Goal: Complete application form

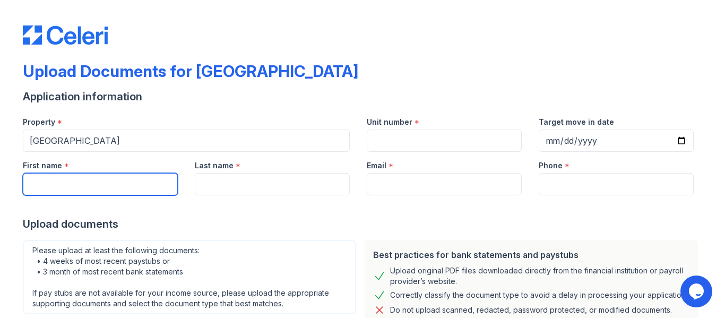
click at [61, 179] on input "First name" at bounding box center [100, 184] width 155 height 22
type input "[PERSON_NAME]"
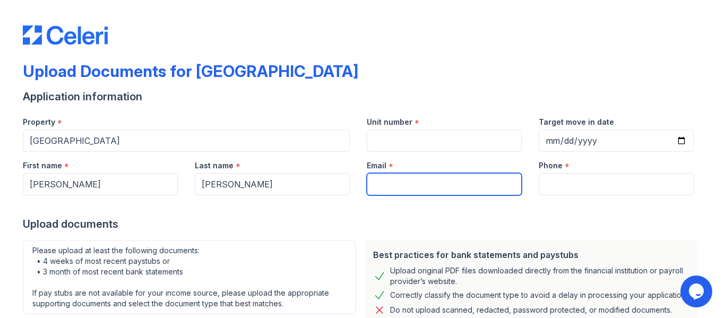
type input "[EMAIL_ADDRESS][DOMAIN_NAME]"
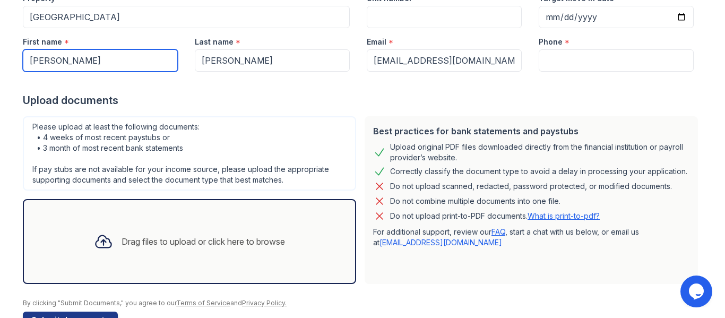
scroll to position [99, 0]
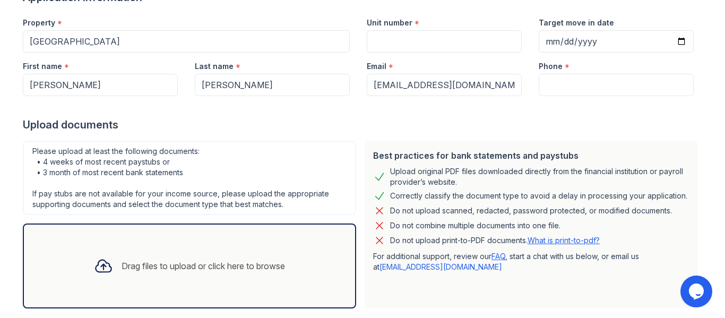
click at [167, 266] on div "Drag files to upload or click here to browse" at bounding box center [203, 266] width 163 height 13
click at [133, 266] on div "Drag files to upload or click here to browse" at bounding box center [203, 266] width 163 height 13
click at [152, 267] on div "Drag files to upload or click here to browse" at bounding box center [203, 266] width 163 height 13
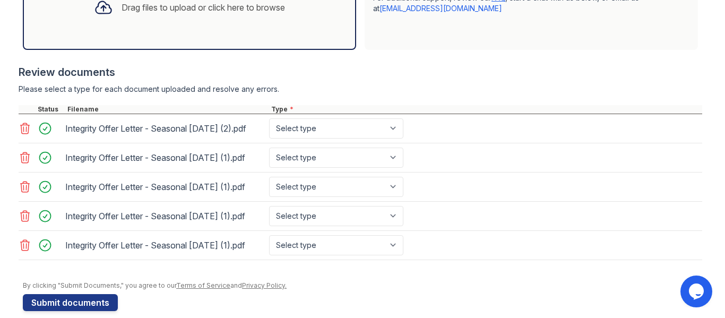
scroll to position [361, 0]
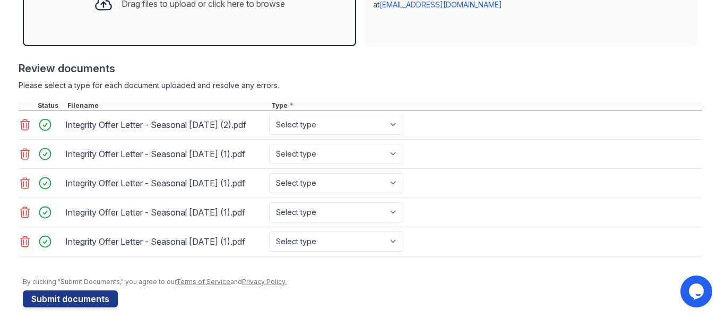
click at [21, 248] on icon at bounding box center [25, 241] width 13 height 13
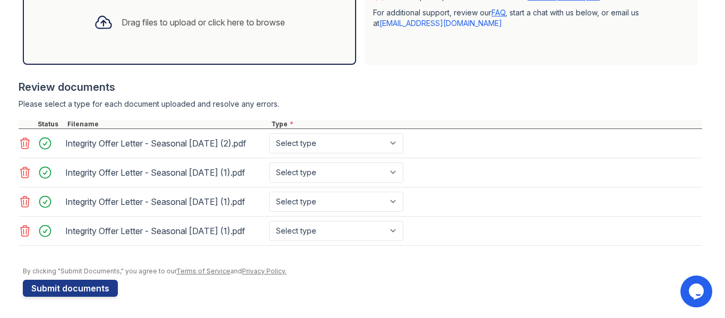
click at [19, 237] on icon at bounding box center [25, 231] width 13 height 13
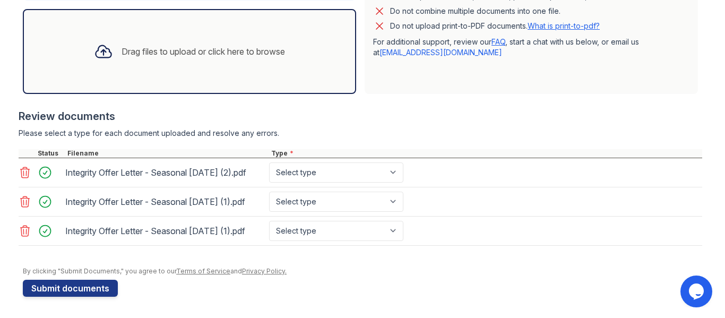
click at [21, 226] on icon at bounding box center [25, 231] width 9 height 11
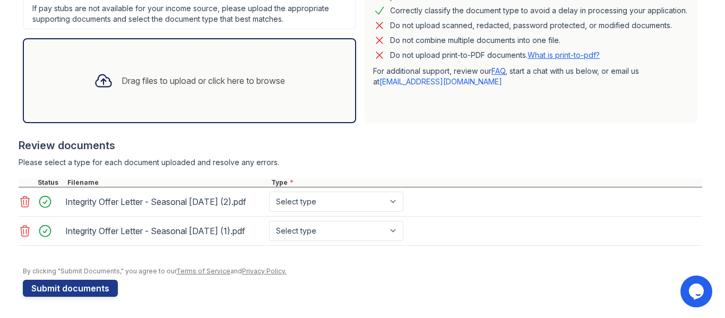
click at [21, 227] on icon at bounding box center [25, 231] width 9 height 11
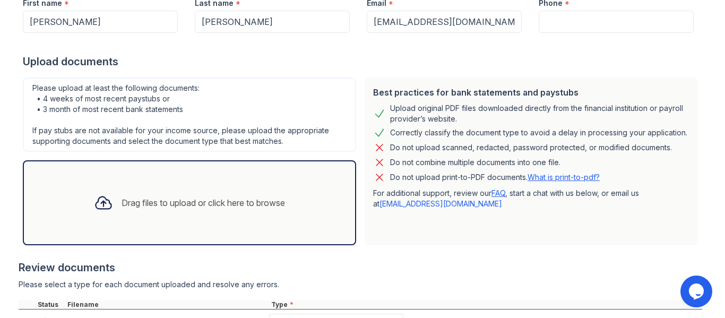
scroll to position [167, 0]
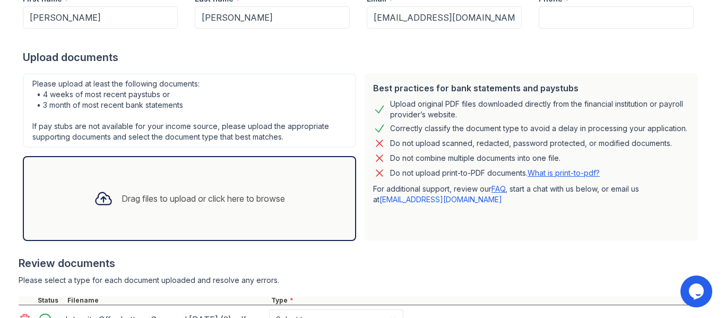
click at [230, 198] on div "Drag files to upload or click here to browse" at bounding box center [203, 198] width 163 height 13
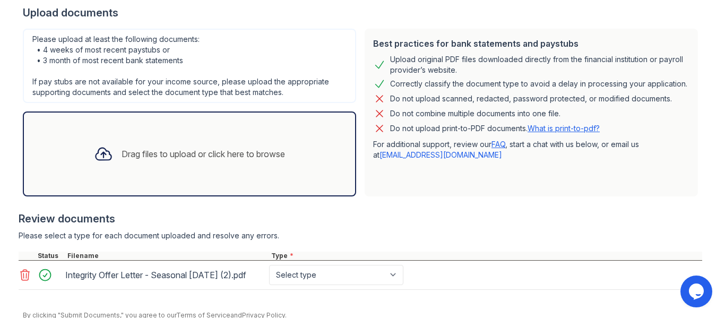
scroll to position [212, 0]
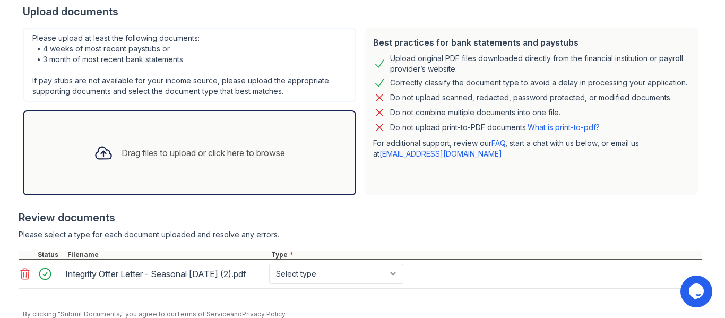
click at [154, 152] on div "Drag files to upload or click here to browse" at bounding box center [203, 152] width 163 height 13
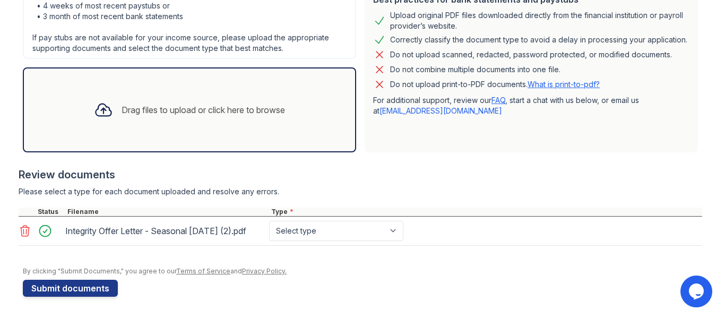
scroll to position [265, 0]
click at [148, 103] on div "Drag files to upload or click here to browse" at bounding box center [203, 109] width 163 height 13
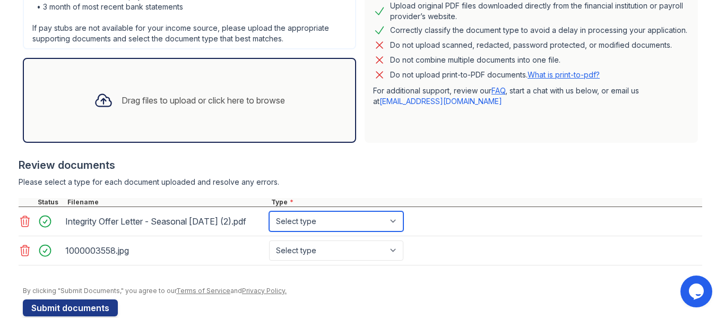
click at [393, 226] on select "Select type Paystub Bank Statement Offer Letter Tax Documents Benefit Award Let…" at bounding box center [336, 221] width 134 height 20
select select "offer_letter"
click at [269, 215] on select "Select type Paystub Bank Statement Offer Letter Tax Documents Benefit Award Let…" at bounding box center [336, 221] width 134 height 20
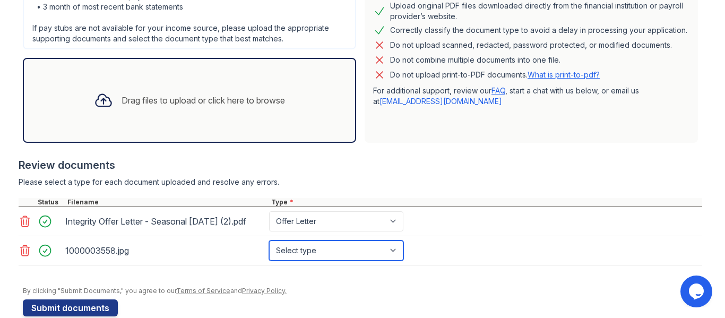
click at [394, 261] on select "Select type Paystub Bank Statement Offer Letter Tax Documents Benefit Award Let…" at bounding box center [336, 250] width 134 height 20
select select "other"
click at [269, 249] on select "Select type Paystub Bank Statement Offer Letter Tax Documents Benefit Award Let…" at bounding box center [336, 250] width 134 height 20
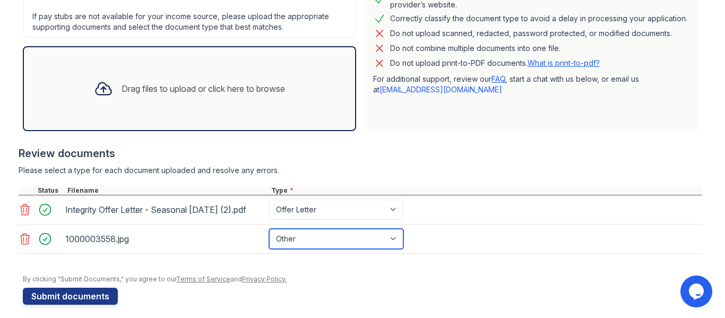
scroll to position [294, 0]
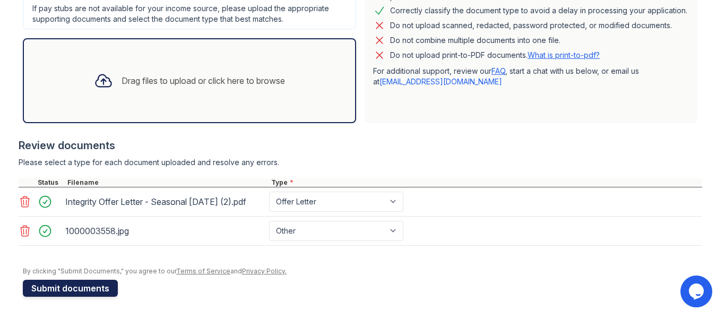
click at [87, 288] on button "Submit documents" at bounding box center [70, 288] width 95 height 17
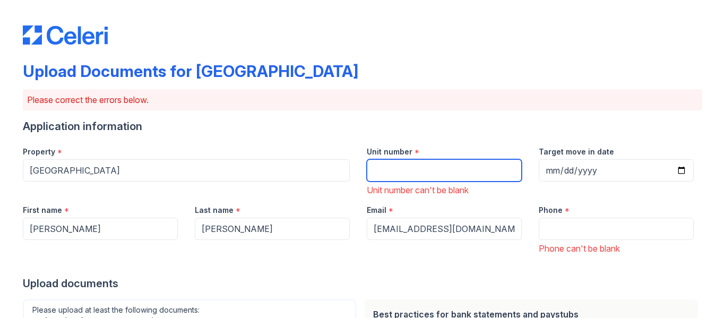
click at [383, 170] on input "Unit number" at bounding box center [444, 170] width 155 height 22
click at [384, 168] on input "Unit number" at bounding box center [444, 170] width 155 height 22
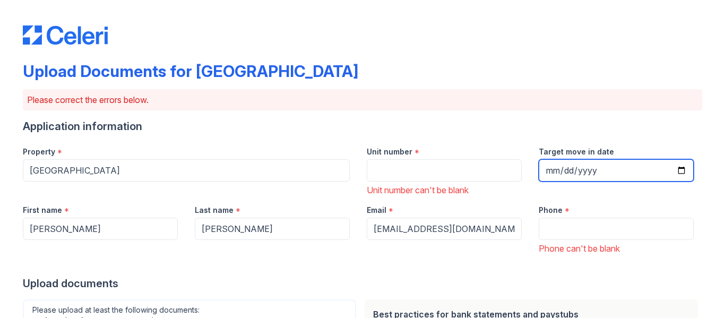
click at [554, 171] on input "Target move in date" at bounding box center [616, 170] width 155 height 22
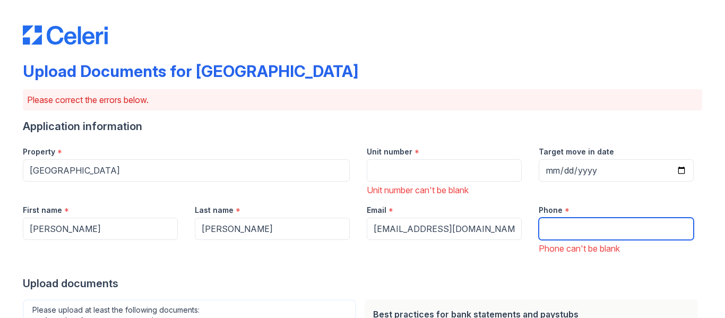
click at [556, 235] on input "Phone" at bounding box center [616, 229] width 155 height 22
type input "3042073555"
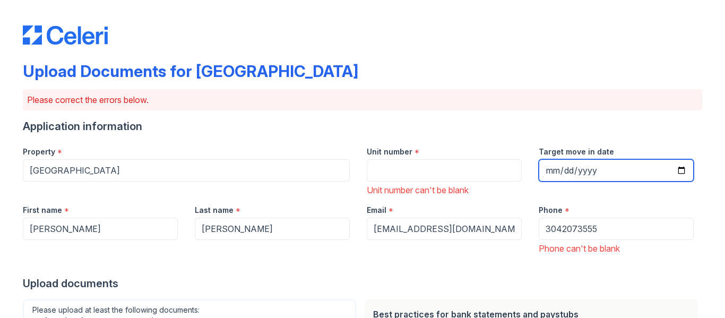
click at [680, 170] on input "Target move in date" at bounding box center [616, 170] width 155 height 22
type input "[DATE]"
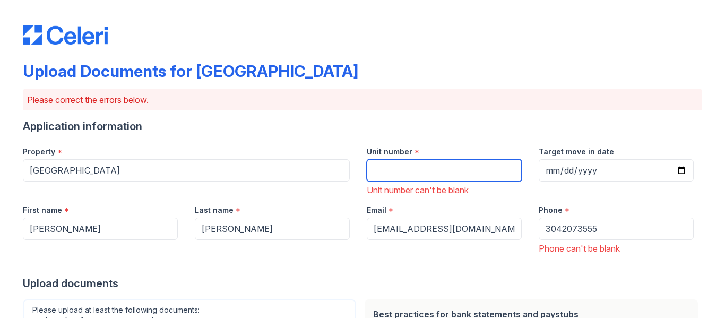
click at [460, 177] on input "Unit number" at bounding box center [444, 170] width 155 height 22
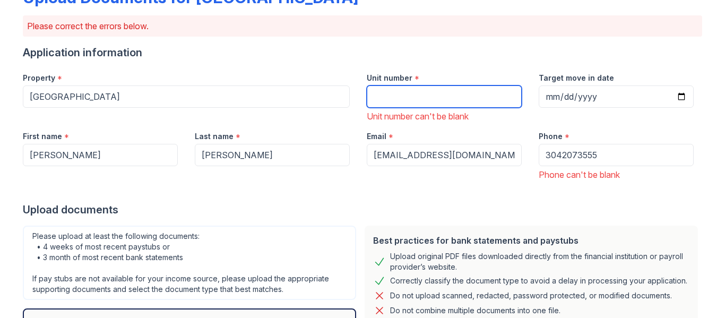
scroll to position [65, 0]
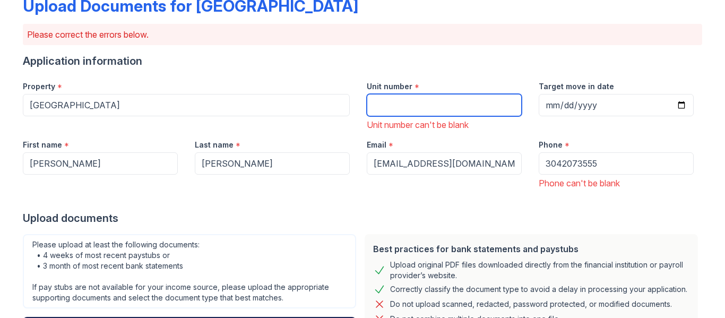
click at [398, 102] on input "Unit number" at bounding box center [444, 105] width 155 height 22
click at [393, 125] on div "Unit number can't be blank" at bounding box center [444, 124] width 155 height 13
click at [395, 106] on input "Unit number" at bounding box center [444, 105] width 155 height 22
click at [402, 107] on input "Unit number" at bounding box center [444, 105] width 155 height 22
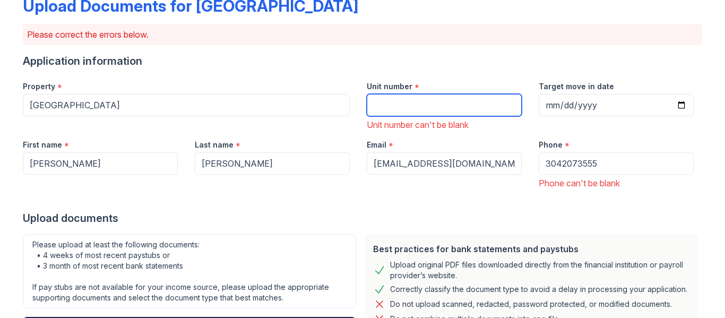
paste input "104"
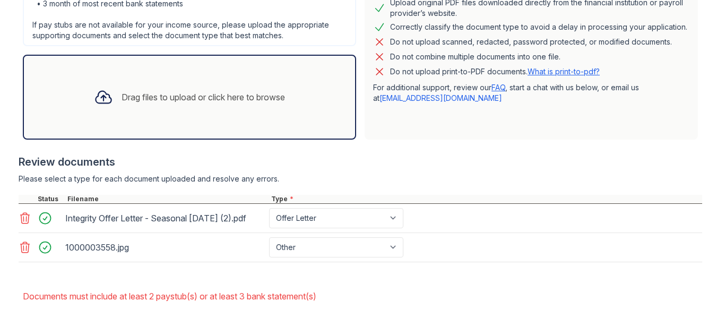
scroll to position [387, 0]
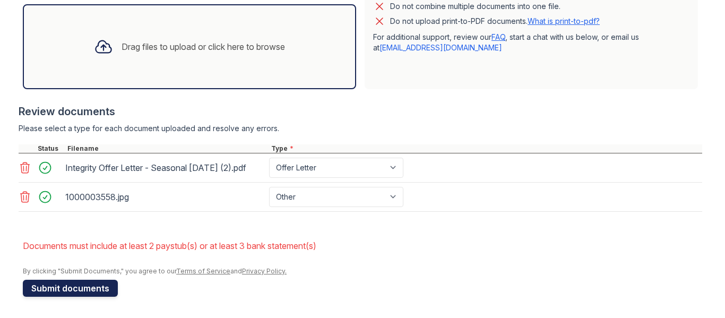
type input "104"
click at [88, 289] on button "Submit documents" at bounding box center [70, 288] width 95 height 17
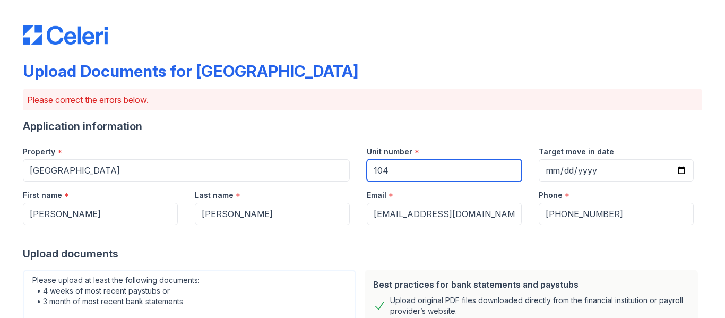
click at [368, 169] on input "104" at bounding box center [444, 170] width 155 height 22
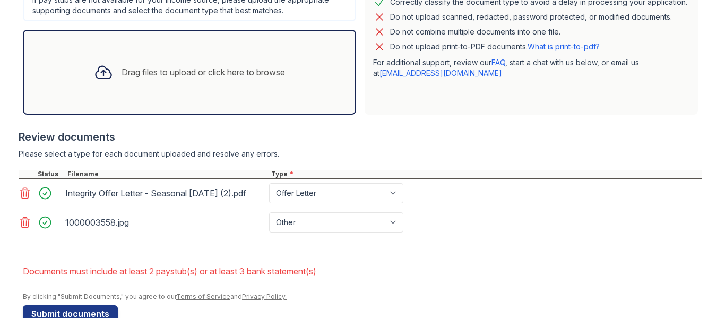
scroll to position [358, 0]
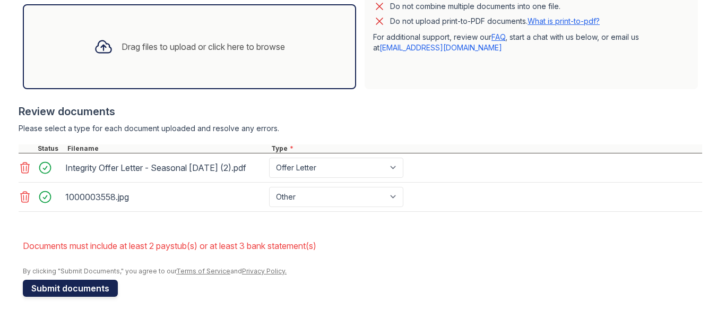
type input "L401 #104"
click at [90, 290] on button "Submit documents" at bounding box center [70, 288] width 95 height 17
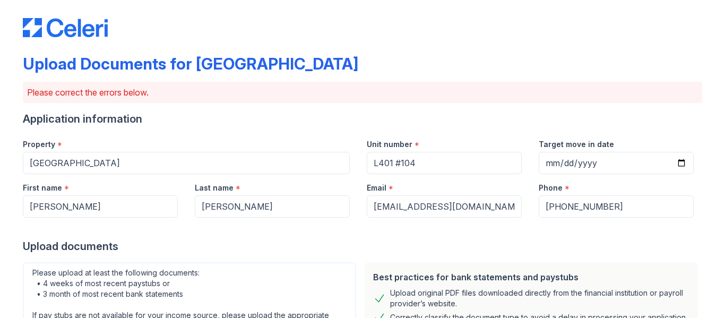
scroll to position [6, 0]
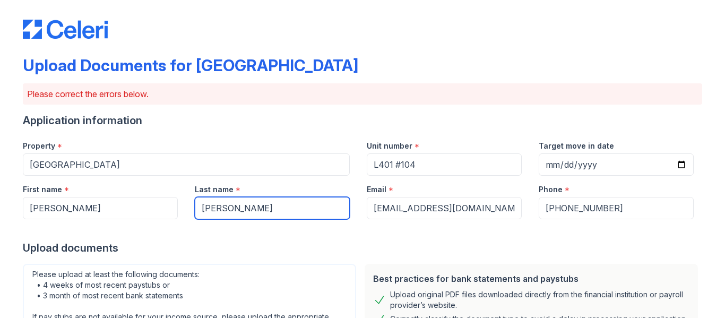
click at [224, 209] on input "[PERSON_NAME]" at bounding box center [272, 208] width 155 height 22
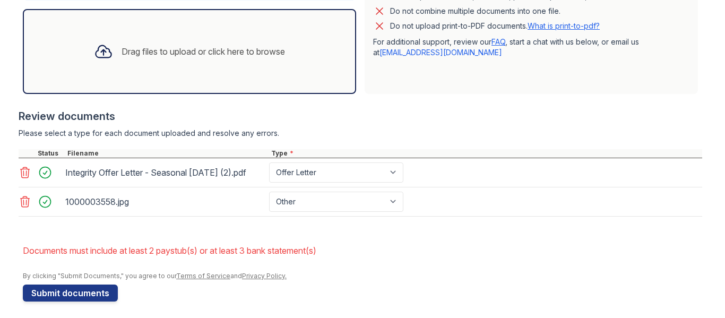
scroll to position [358, 0]
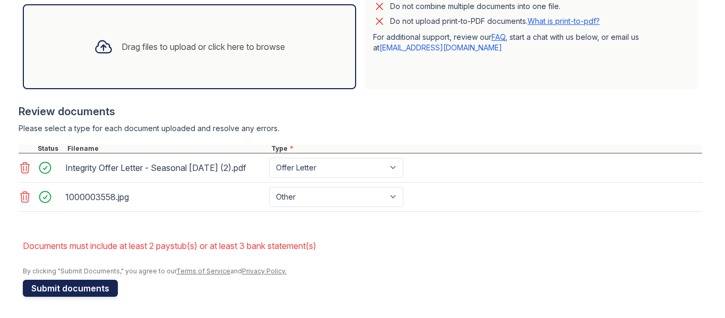
click at [78, 286] on button "Submit documents" at bounding box center [70, 288] width 95 height 17
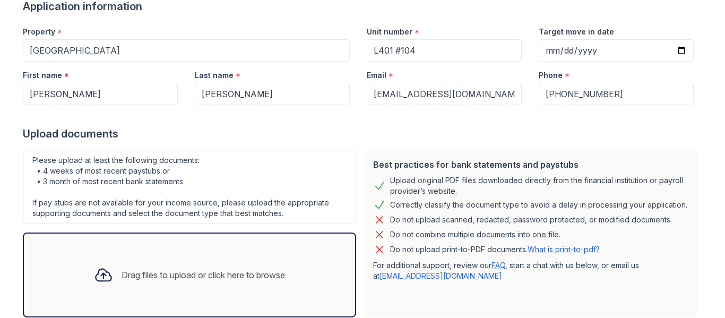
scroll to position [0, 0]
